Goal: Transaction & Acquisition: Purchase product/service

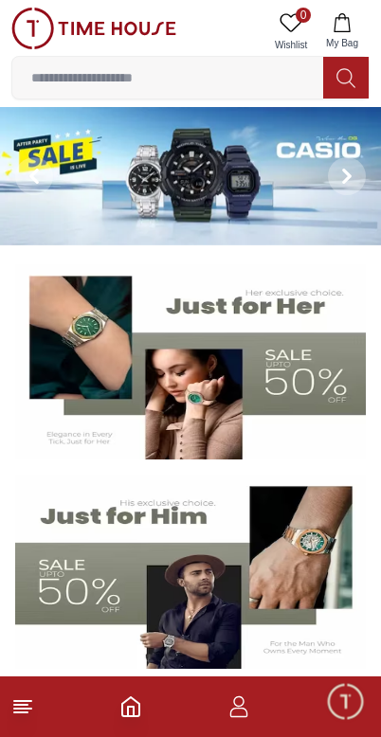
click at [57, 80] on input at bounding box center [167, 78] width 311 height 38
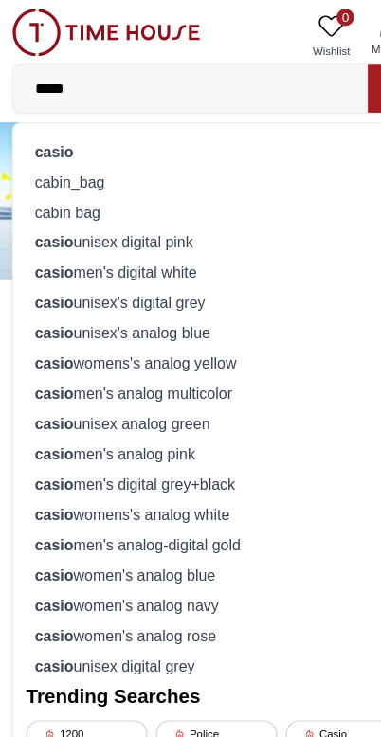
type input "*****"
click at [45, 127] on strong "casio" at bounding box center [48, 132] width 34 height 15
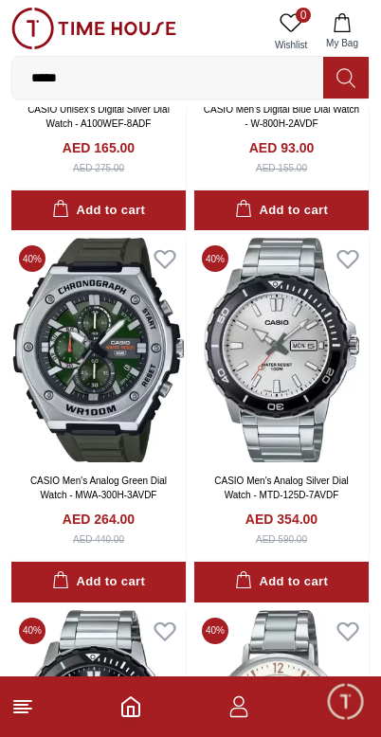
scroll to position [1821, 0]
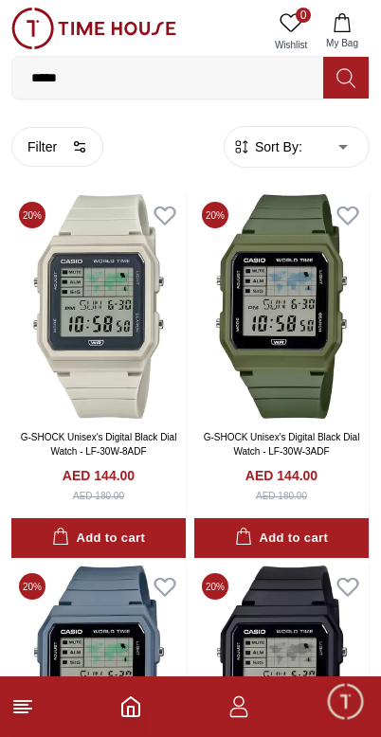
click at [277, 152] on span "Sort By:" at bounding box center [276, 146] width 51 height 19
click at [273, 139] on span "Sort By:" at bounding box center [276, 146] width 51 height 19
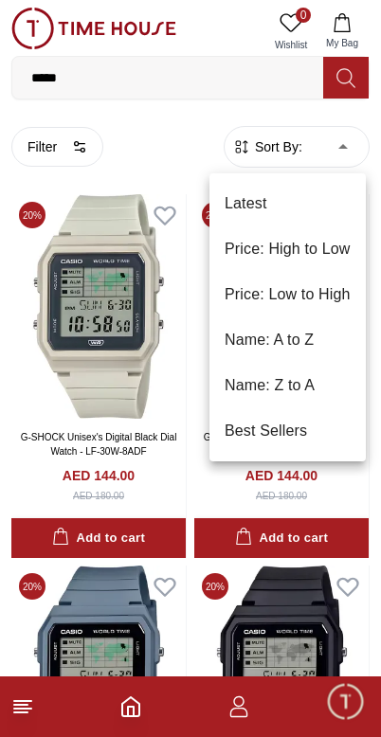
click at [253, 293] on li "Price: Low to High" at bounding box center [287, 294] width 156 height 45
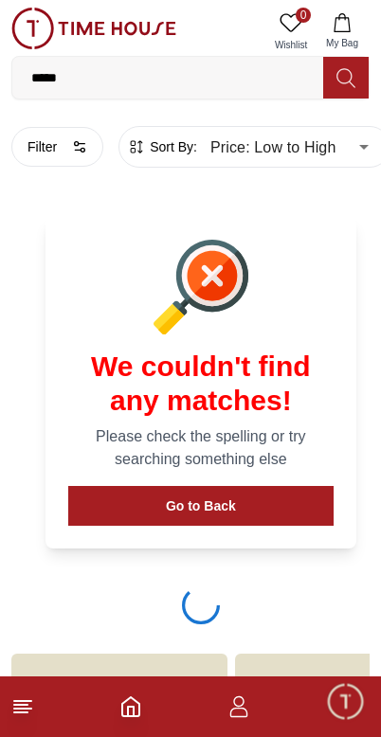
type input "*"
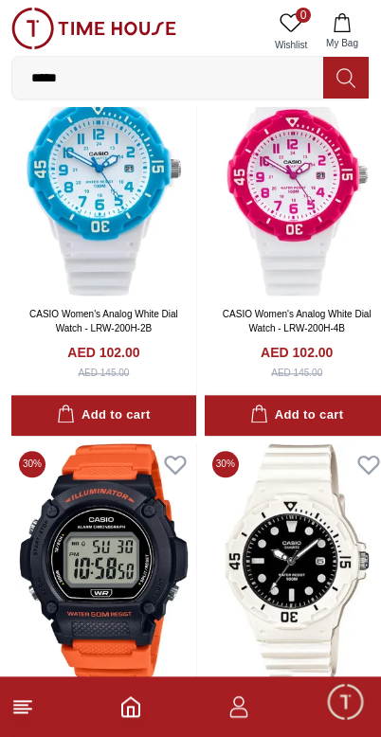
scroll to position [7399, 0]
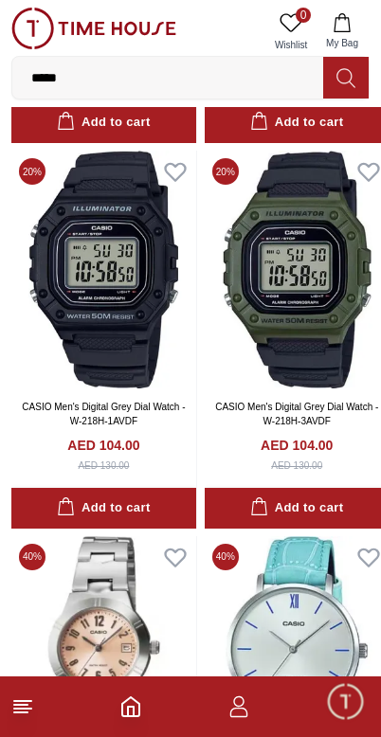
scroll to position [8124, 0]
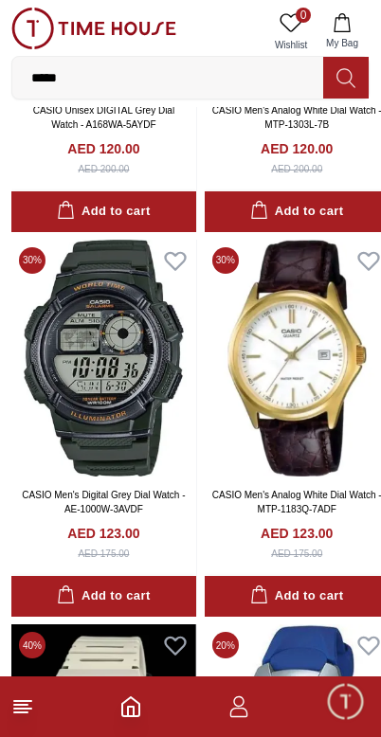
scroll to position [14609, 0]
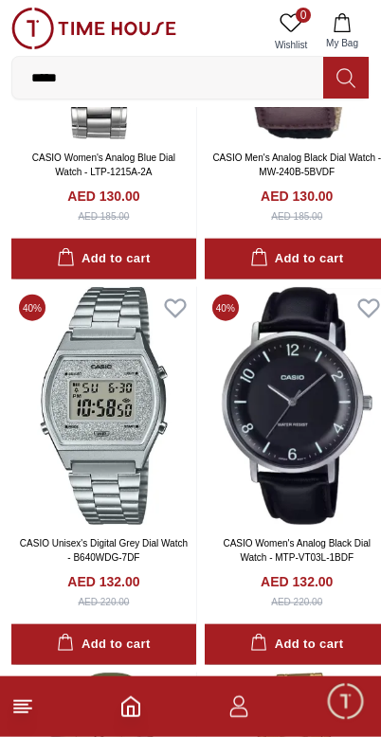
scroll to position [17613, 0]
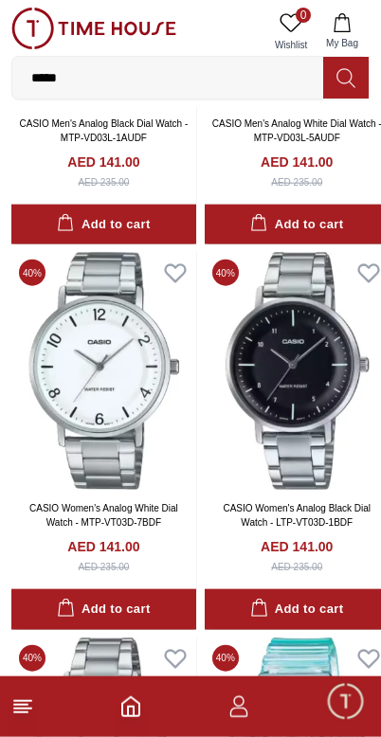
scroll to position [22266, 0]
